Goal: Information Seeking & Learning: Learn about a topic

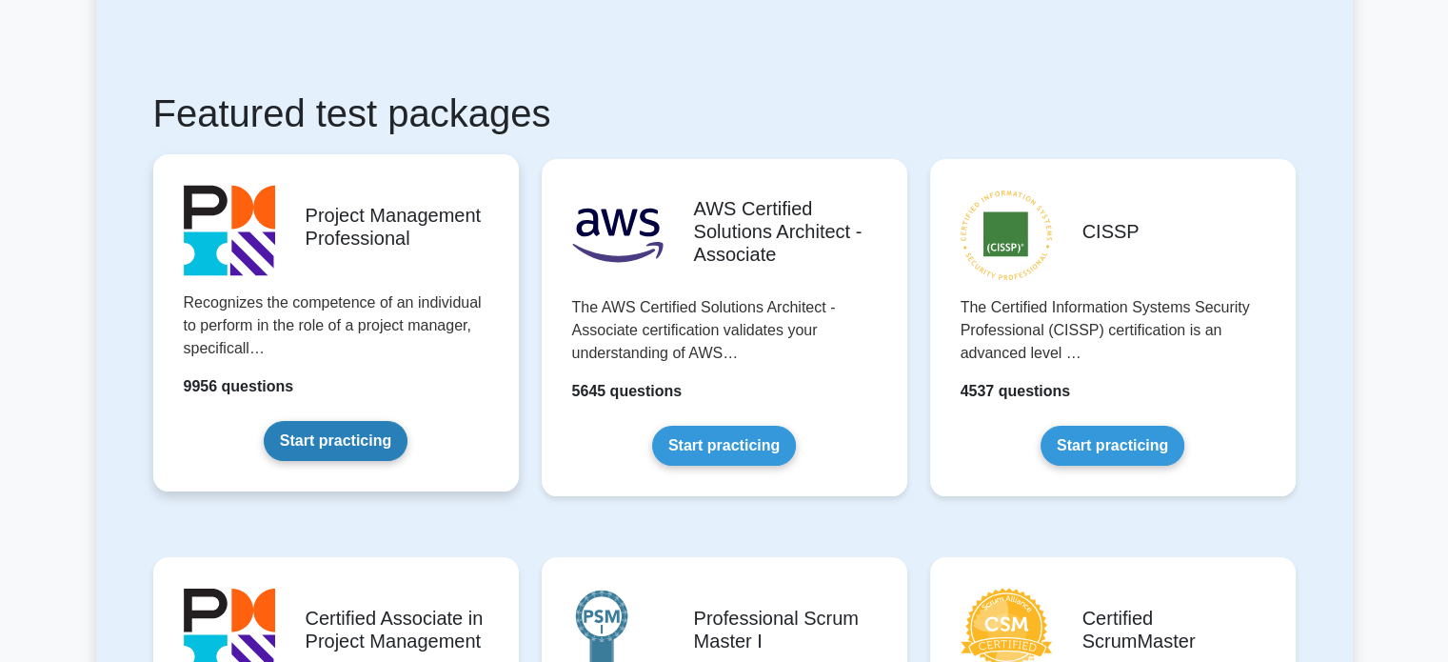
scroll to position [381, 0]
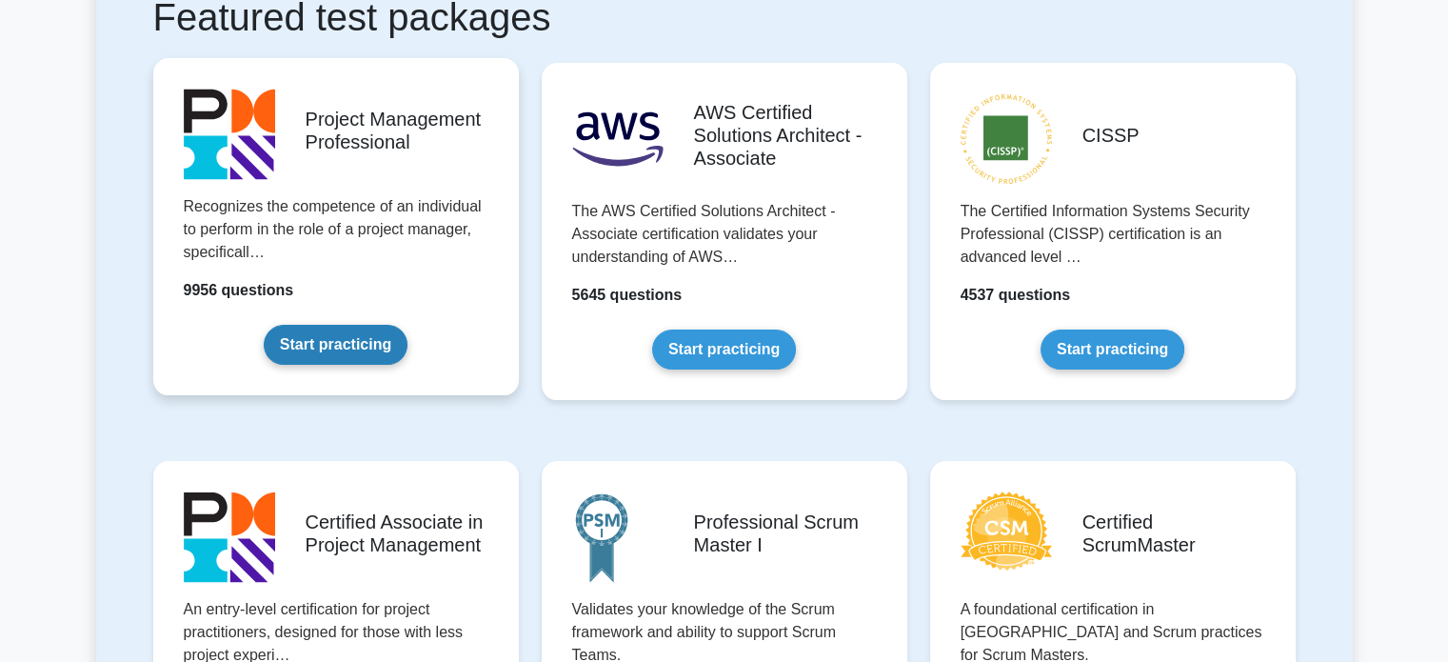
click at [346, 343] on link "Start practicing" at bounding box center [336, 345] width 144 height 40
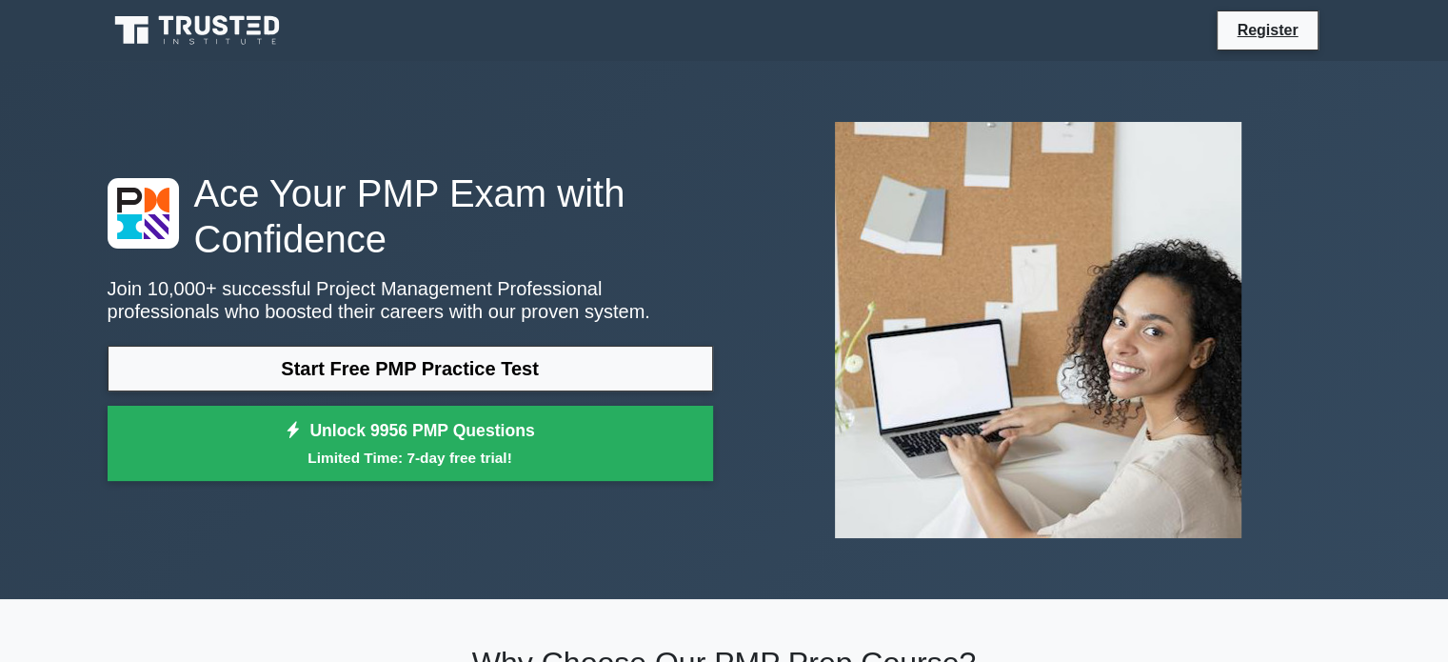
click at [560, 173] on h1 "Ace Your PMP Exam with Confidence" at bounding box center [410, 215] width 605 height 91
